Goal: Find specific page/section: Find specific page/section

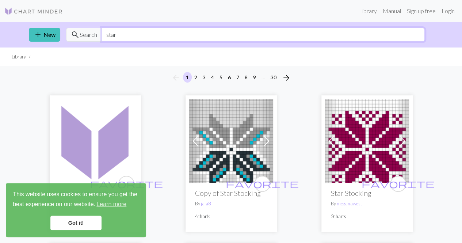
click at [197, 28] on input "star" at bounding box center [263, 35] width 323 height 14
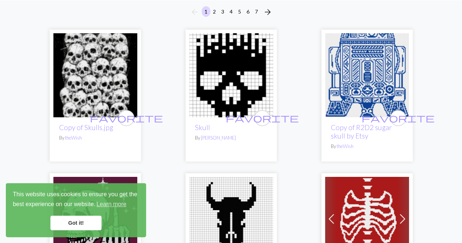
scroll to position [73, 0]
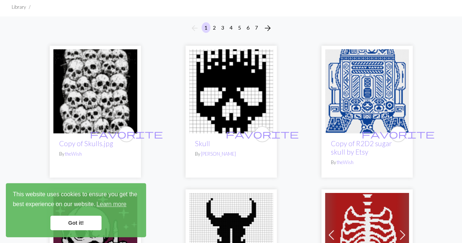
scroll to position [0, 0]
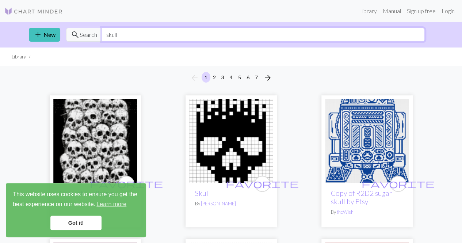
click at [127, 31] on input "skull" at bounding box center [263, 35] width 323 height 14
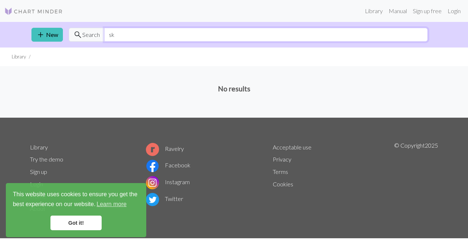
type input "s"
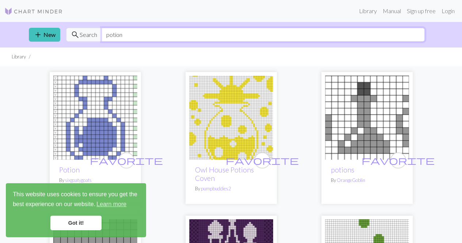
type input "potion"
click at [170, 30] on input "potion" at bounding box center [263, 35] width 323 height 14
click at [170, 31] on input "potion" at bounding box center [263, 35] width 323 height 14
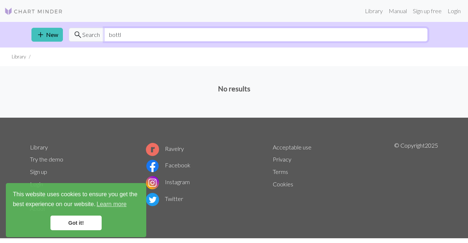
type input "bottle"
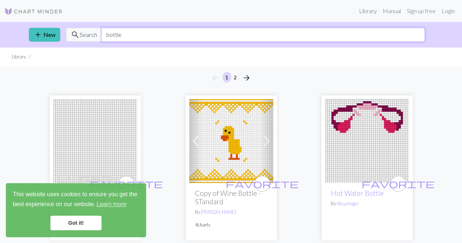
drag, startPoint x: 188, startPoint y: 38, endPoint x: 101, endPoint y: 41, distance: 86.7
click at [102, 41] on input "bottle" at bounding box center [263, 35] width 323 height 14
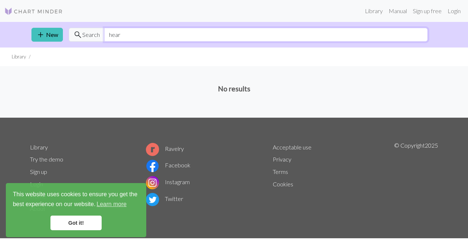
type input "heart"
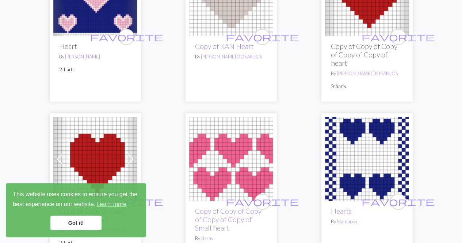
scroll to position [1462, 0]
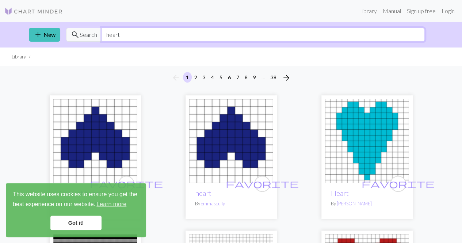
click at [155, 39] on input "heart" at bounding box center [263, 35] width 323 height 14
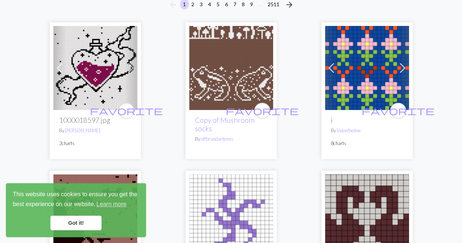
scroll to position [73, 0]
click at [109, 60] on img at bounding box center [95, 68] width 84 height 84
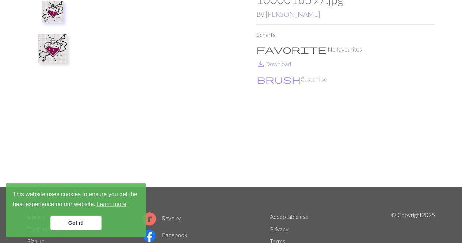
scroll to position [37, 0]
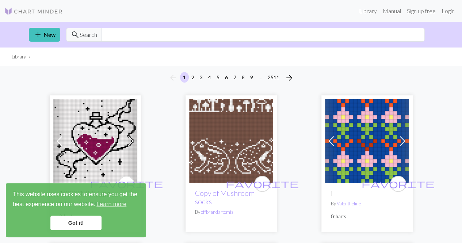
click at [93, 105] on img at bounding box center [95, 141] width 84 height 84
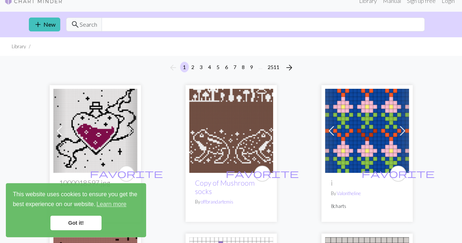
scroll to position [37, 0]
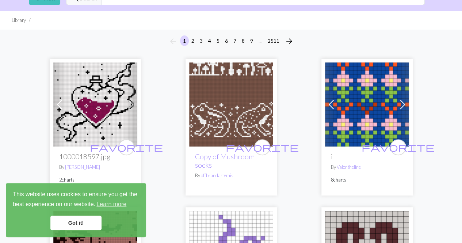
click at [253, 117] on img at bounding box center [231, 104] width 84 height 84
